Goal: Check status: Check status

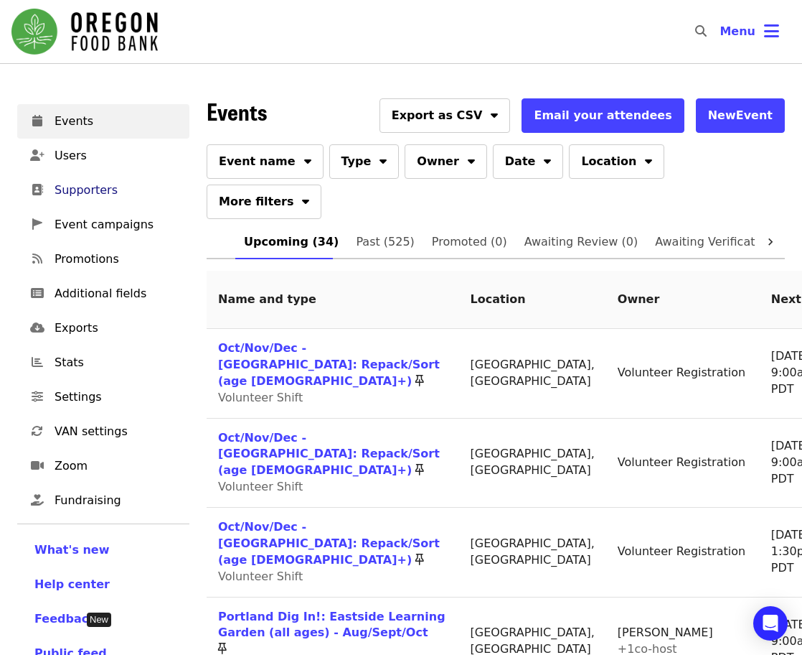
click at [83, 197] on span "Supporters" at bounding box center [116, 190] width 123 height 17
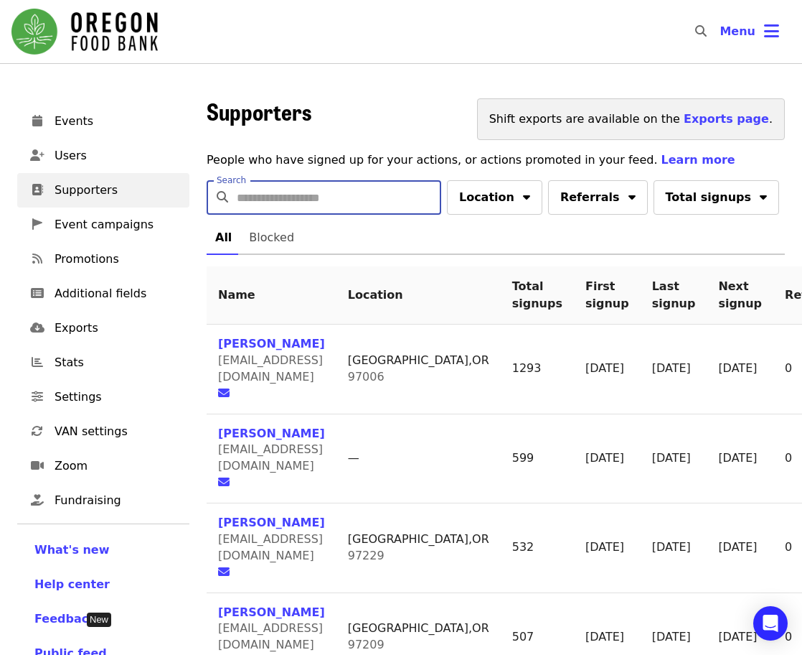
click at [390, 200] on input "Search" at bounding box center [339, 197] width 205 height 34
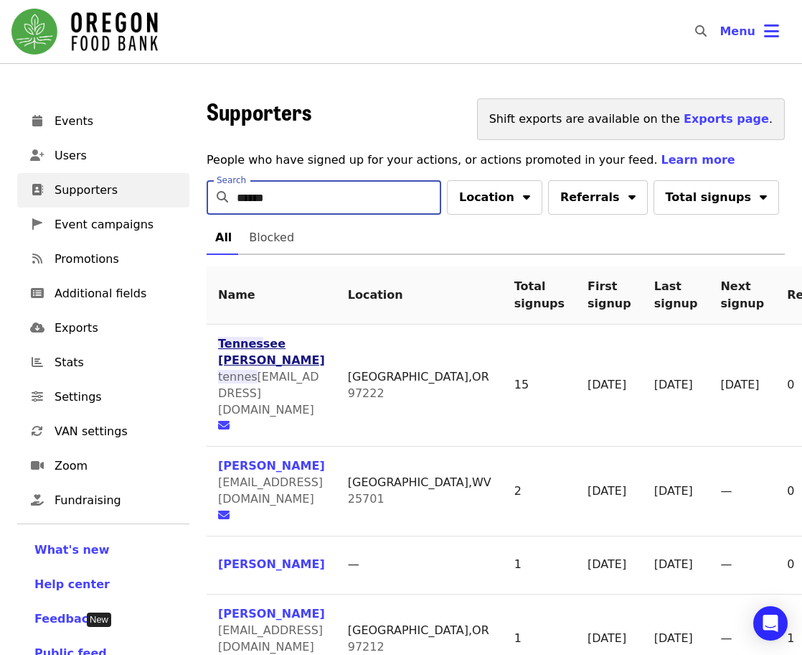
type input "******"
click at [262, 342] on span "see [PERSON_NAME]" at bounding box center [271, 352] width 107 height 30
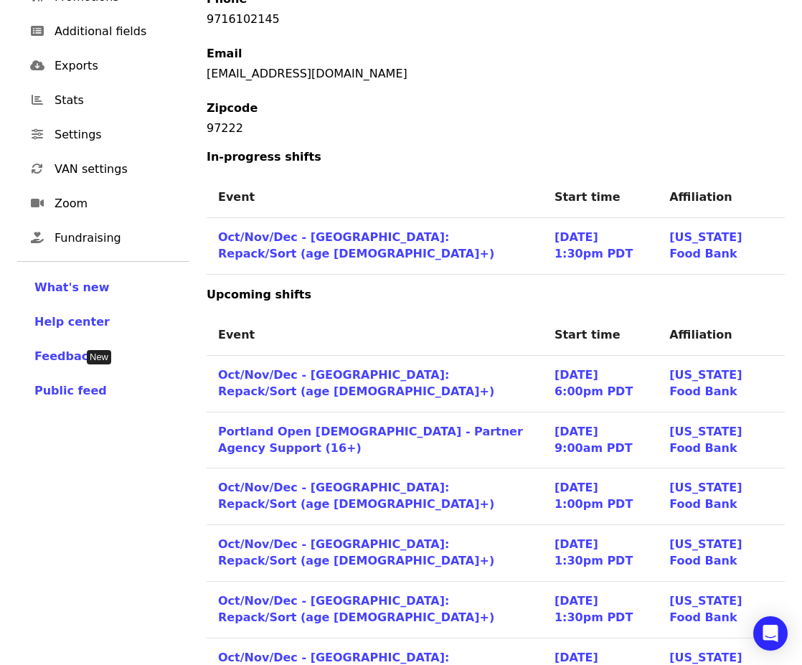
scroll to position [287, 0]
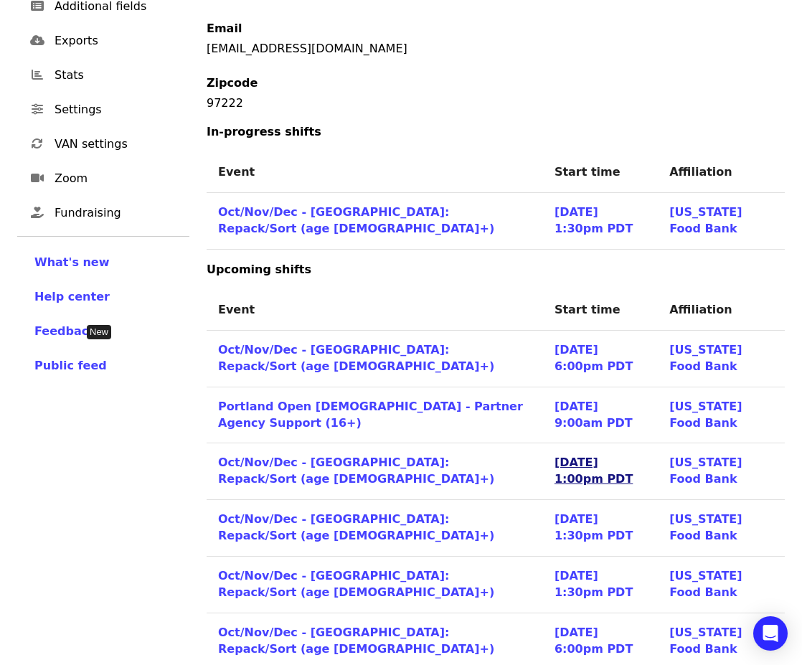
click at [558, 456] on link "[DATE] 1:00pm PDT" at bounding box center [594, 471] width 78 height 30
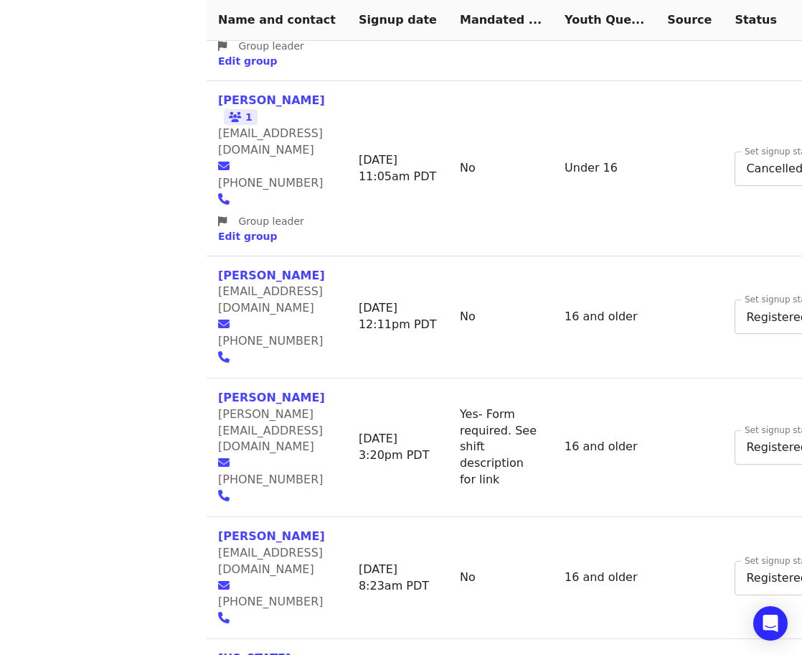
scroll to position [1412, 0]
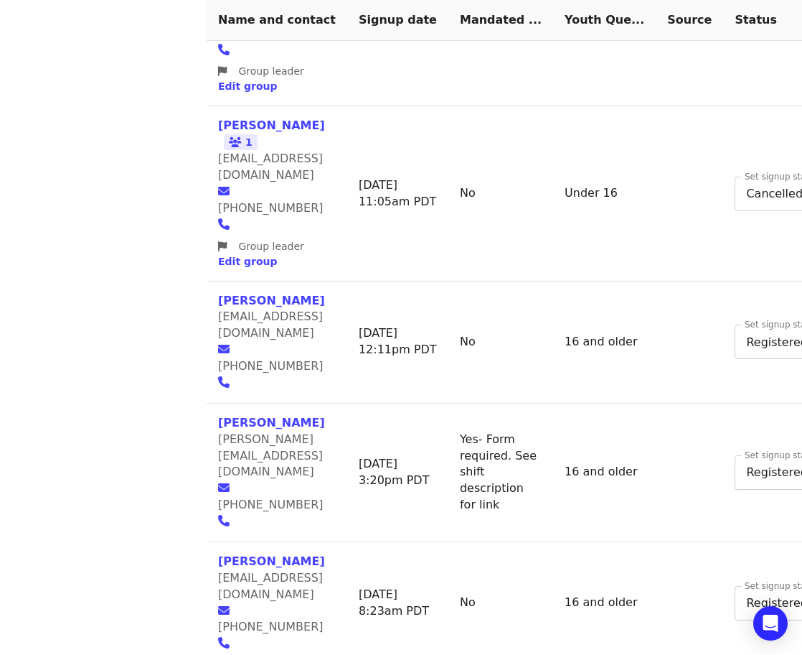
click at [687, 376] on body "Skip to content ​ Menu Events Users Supporters Event campaigns Promotions Addit…" at bounding box center [401, 630] width 802 height 4084
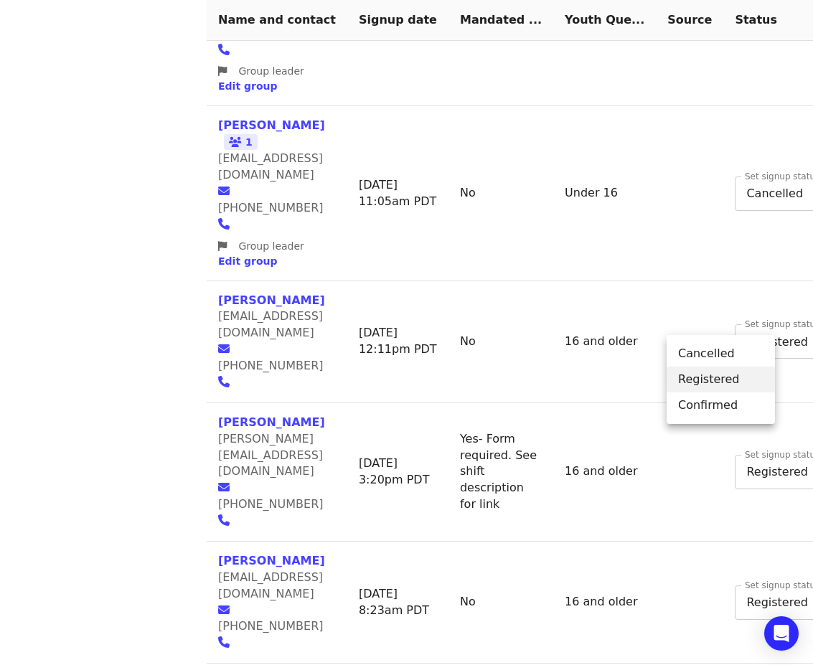
click at [706, 347] on li "Cancelled" at bounding box center [721, 354] width 108 height 26
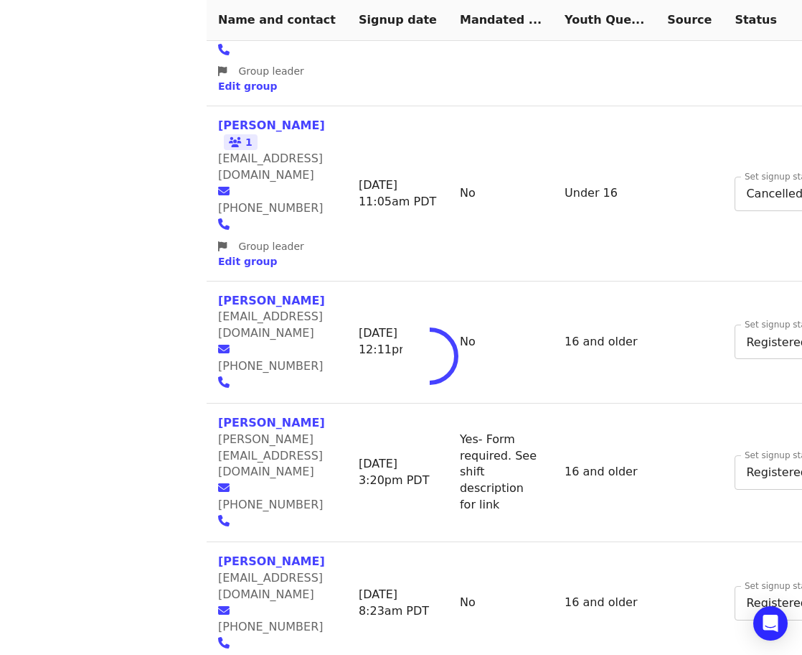
type input "*"
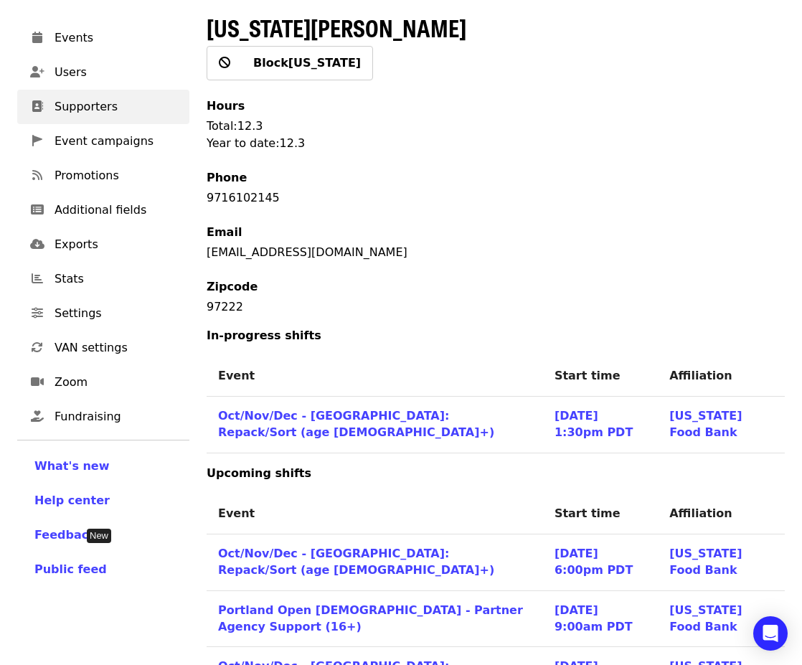
scroll to position [215, 0]
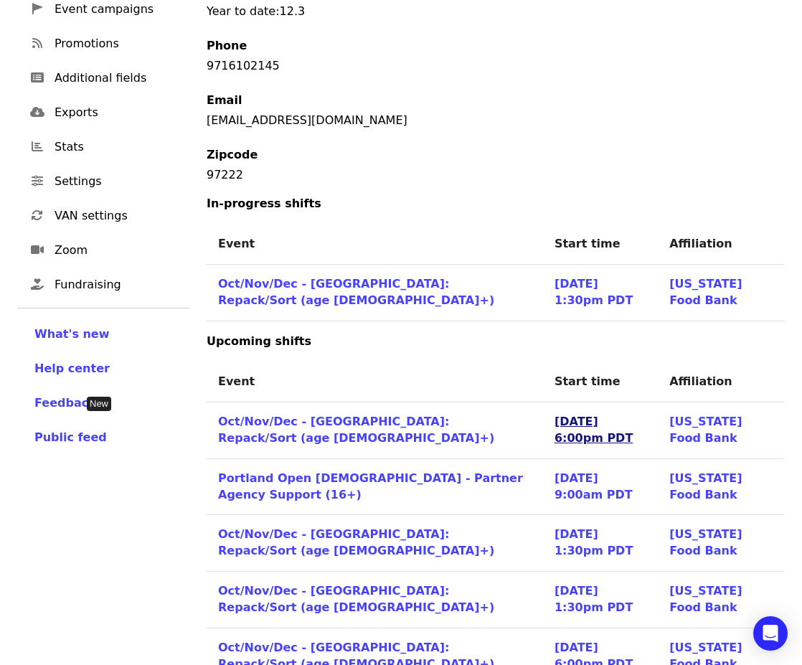
click at [560, 415] on link "[DATE] 6:00pm PDT" at bounding box center [594, 430] width 78 height 30
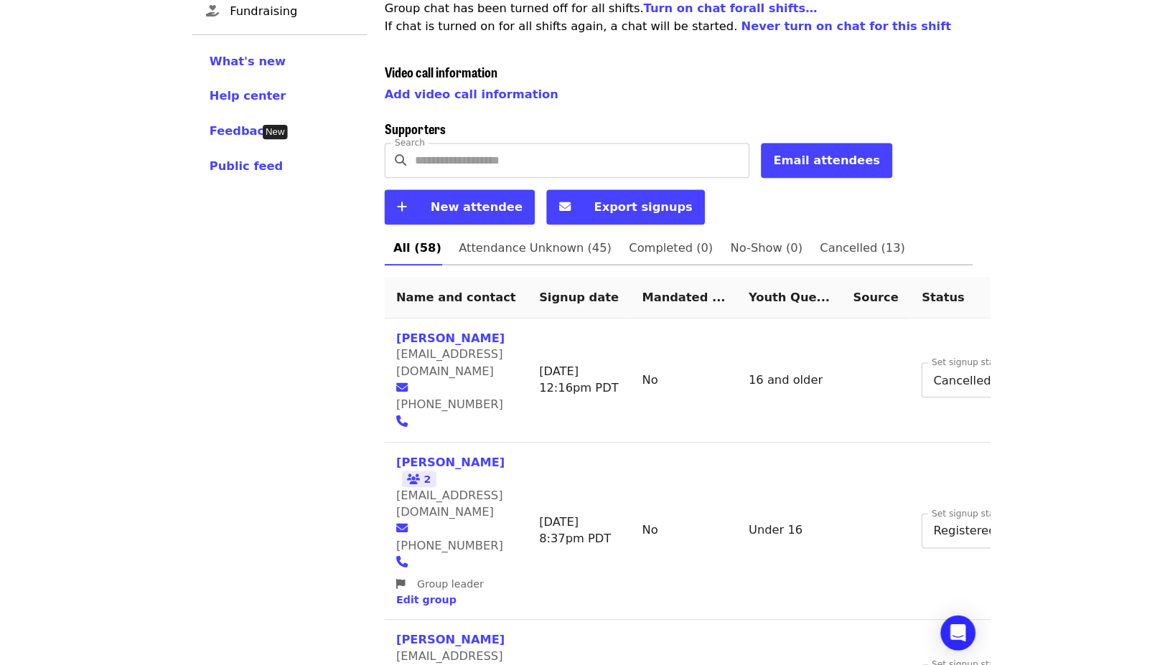
scroll to position [502, 0]
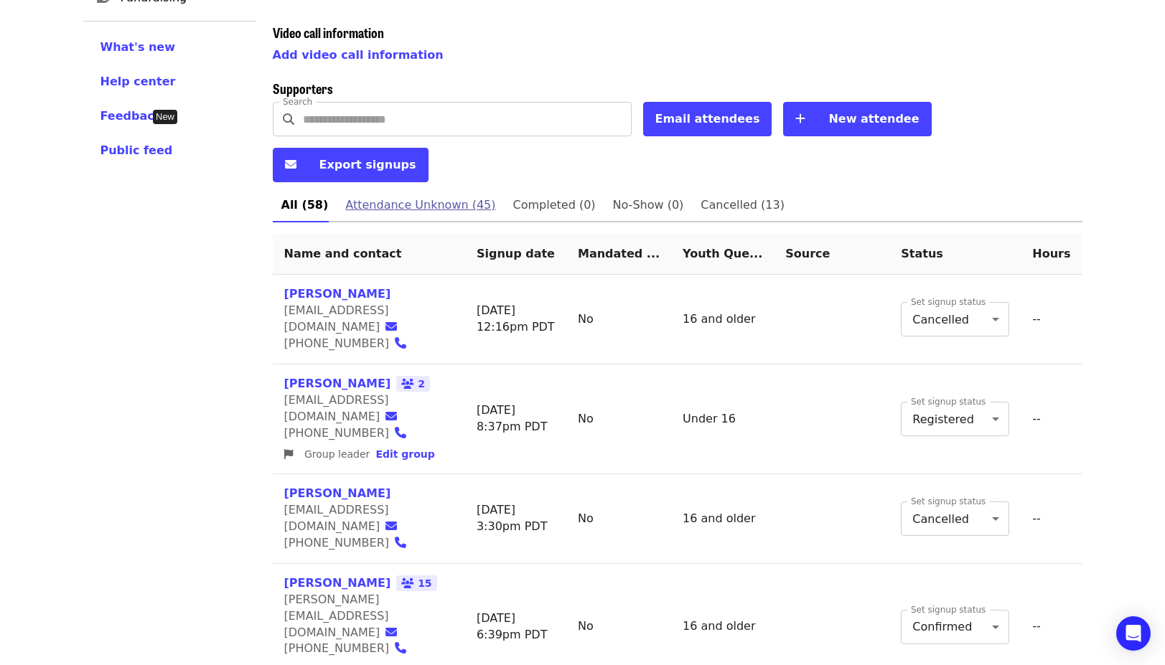
click at [441, 195] on span "Attendance Unknown (45)" at bounding box center [420, 205] width 150 height 20
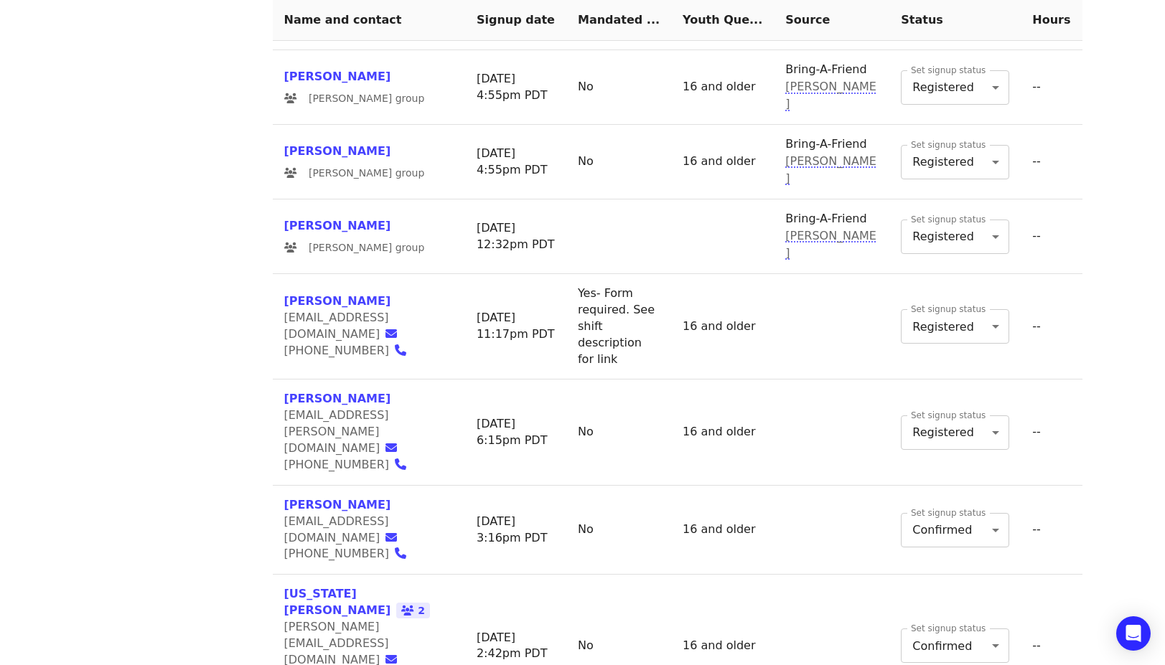
scroll to position [2288, 0]
